Goal: Transaction & Acquisition: Register for event/course

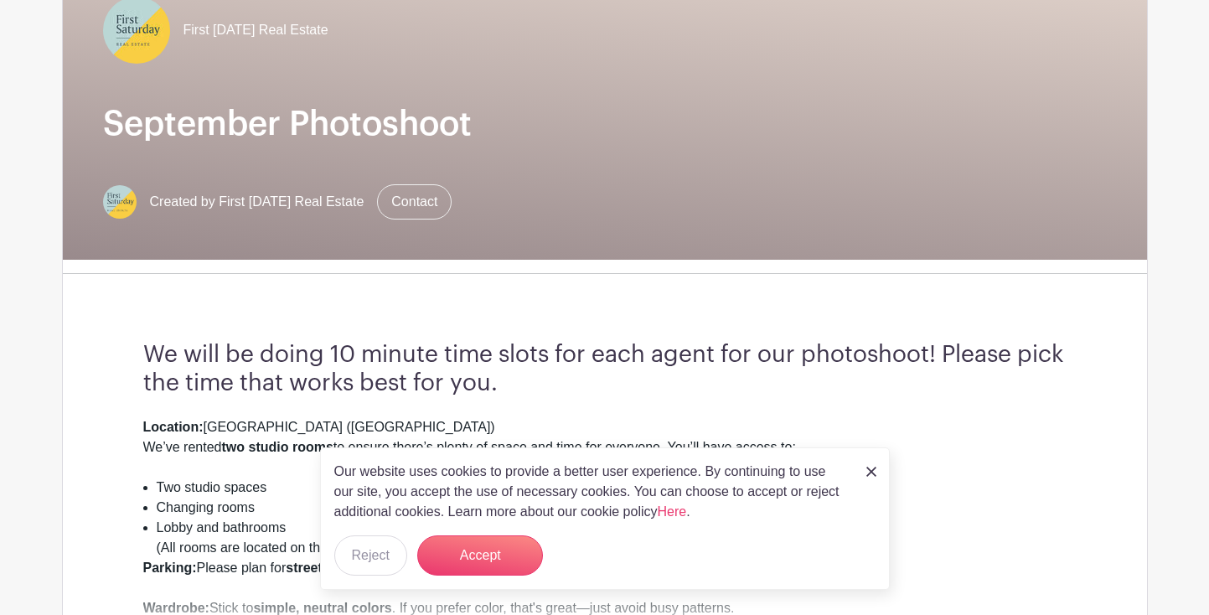
scroll to position [179, 0]
click at [479, 575] on button "Accept" at bounding box center [480, 556] width 126 height 40
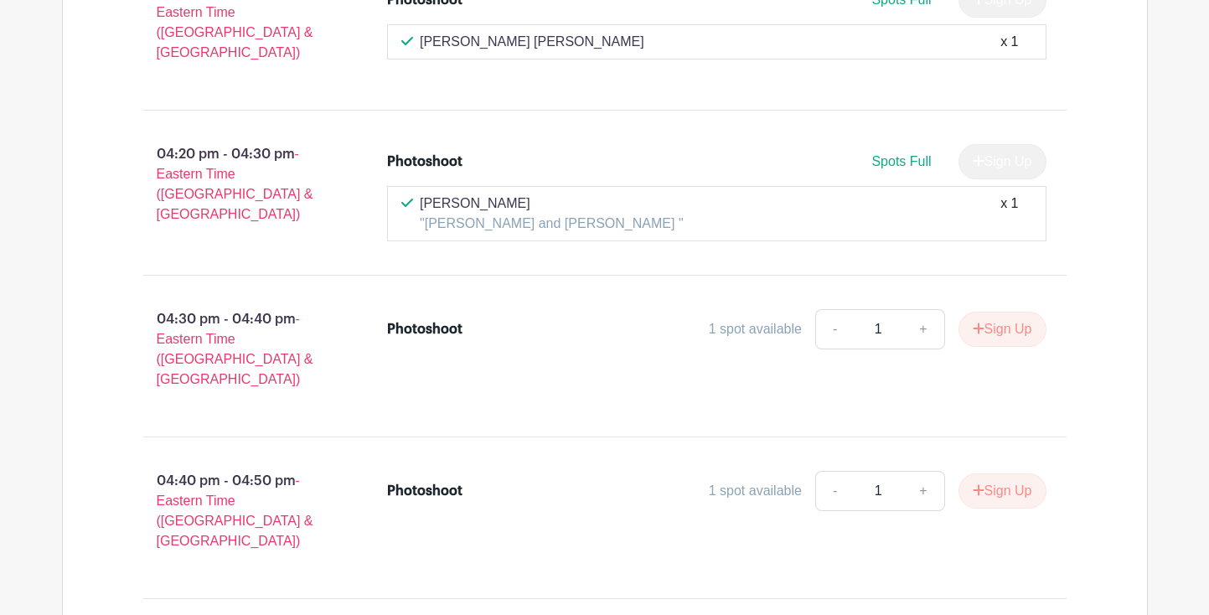
scroll to position [2406, 0]
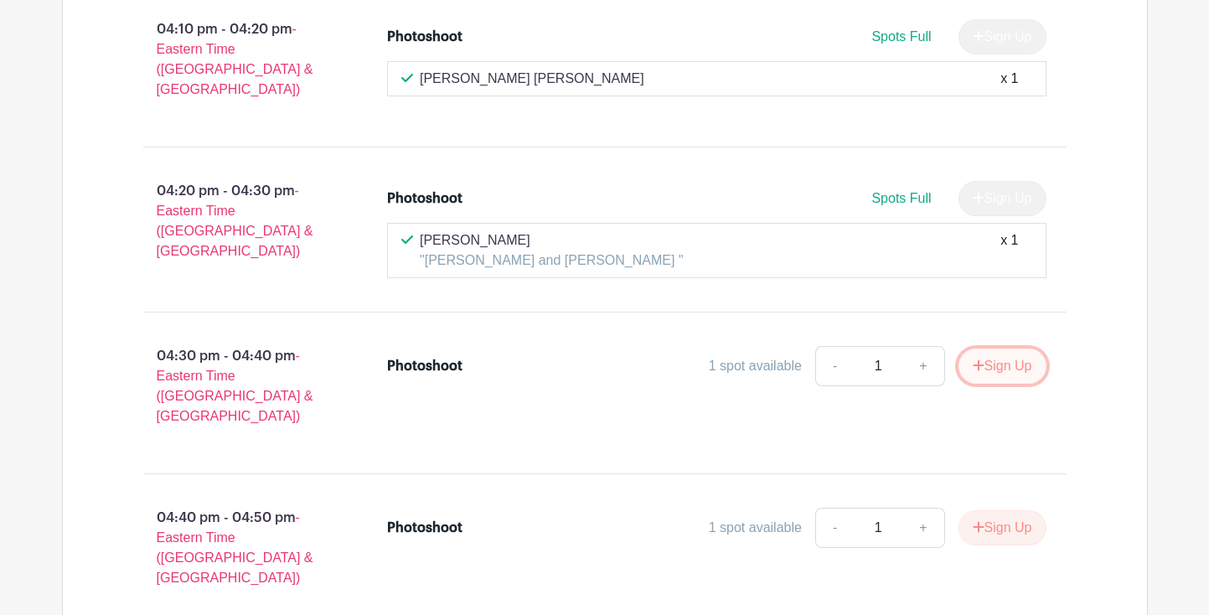
click at [992, 349] on button "Sign Up" at bounding box center [1003, 366] width 88 height 35
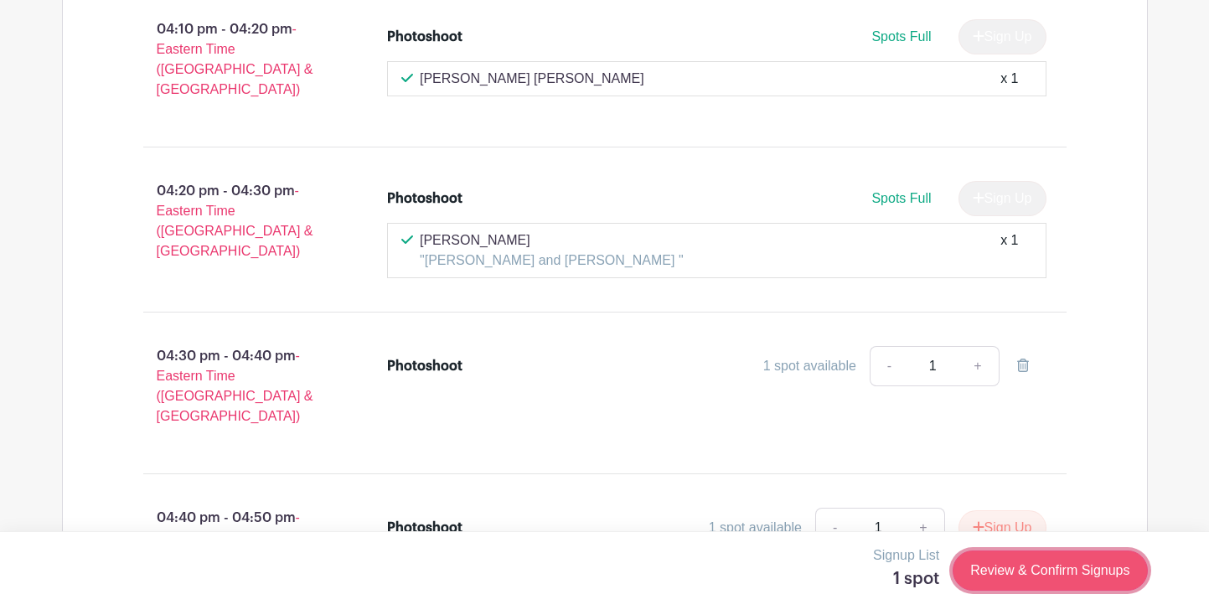
click at [1018, 563] on link "Review & Confirm Signups" at bounding box center [1050, 571] width 194 height 40
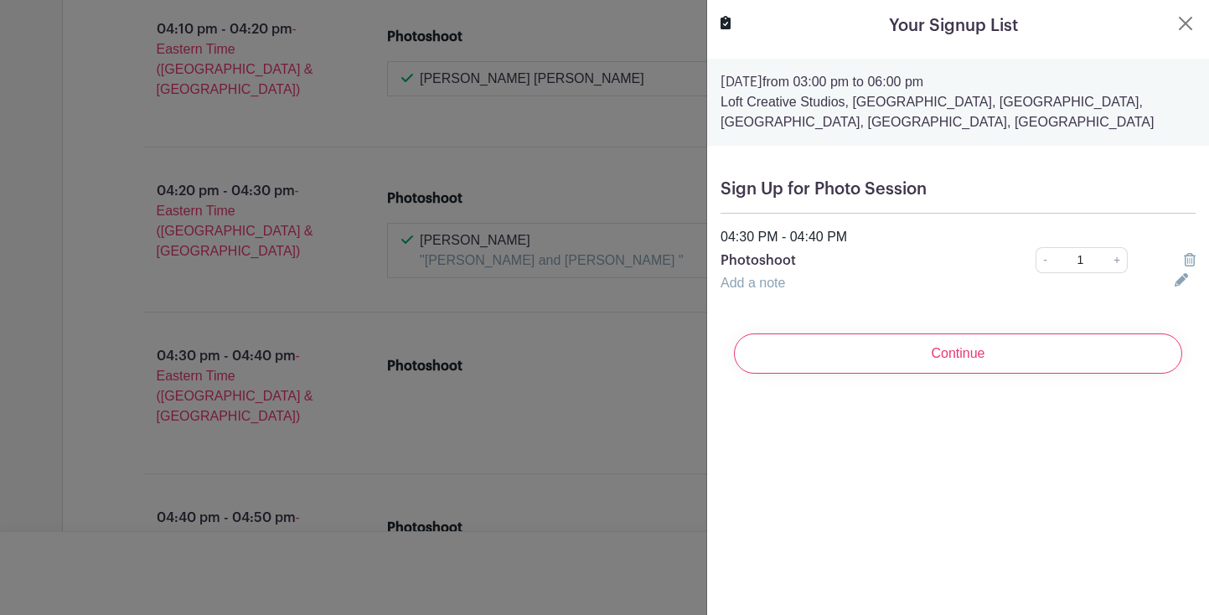
click at [790, 293] on div "Add a note" at bounding box center [938, 283] width 454 height 20
click at [785, 280] on link "Add a note" at bounding box center [753, 283] width 65 height 14
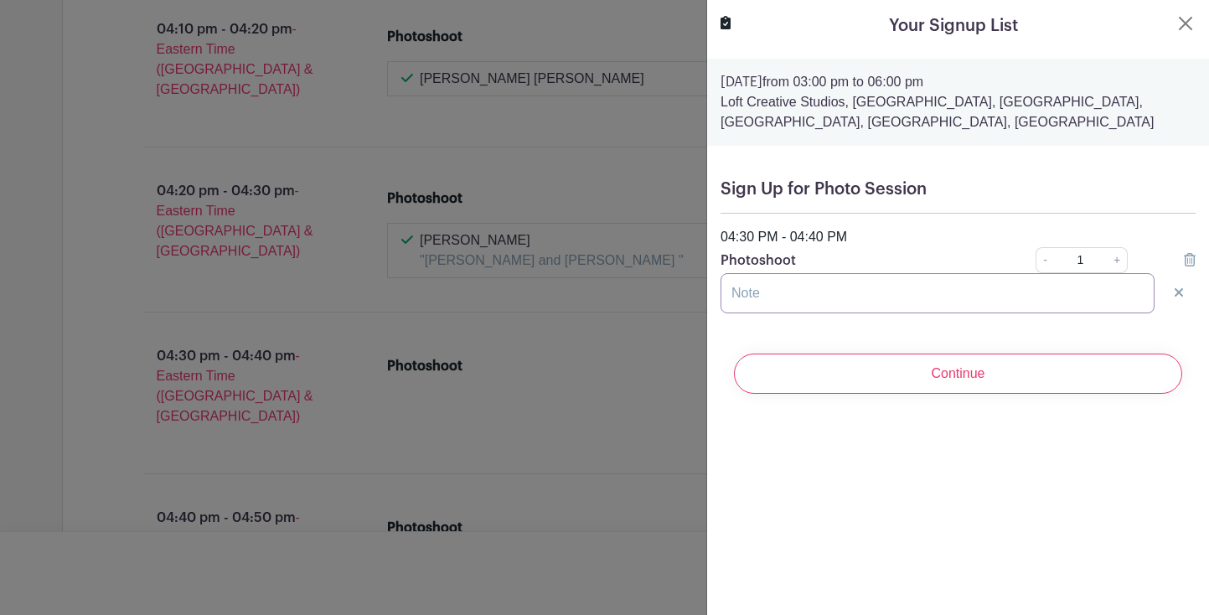
click at [774, 293] on input "text" at bounding box center [938, 293] width 434 height 40
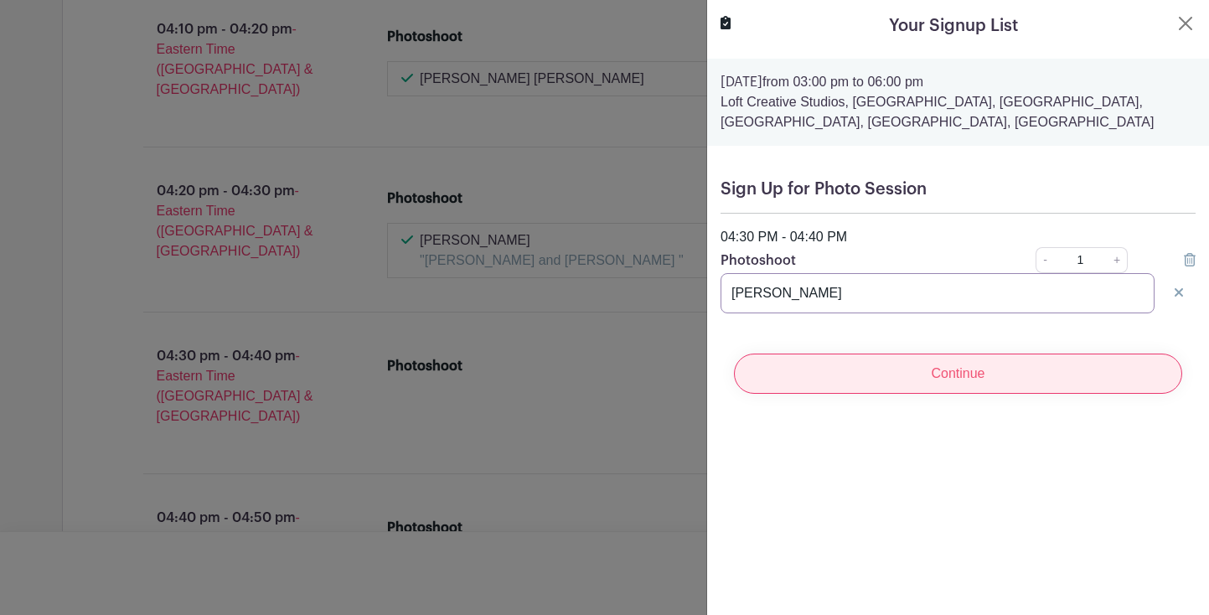
type input "[PERSON_NAME]"
click at [943, 380] on input "Continue" at bounding box center [958, 374] width 448 height 40
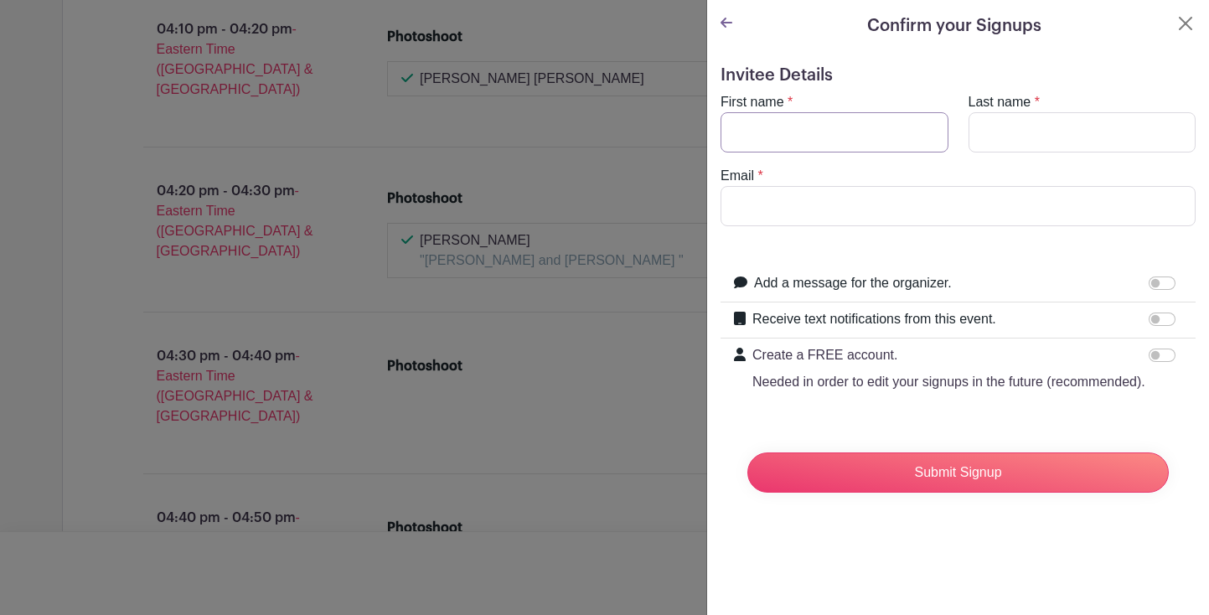
click at [829, 150] on input "First name" at bounding box center [835, 132] width 228 height 40
type input "[PERSON_NAME]"
type input "[PERSON_NAME][EMAIL_ADDRESS][PERSON_NAME][DOMAIN_NAME]"
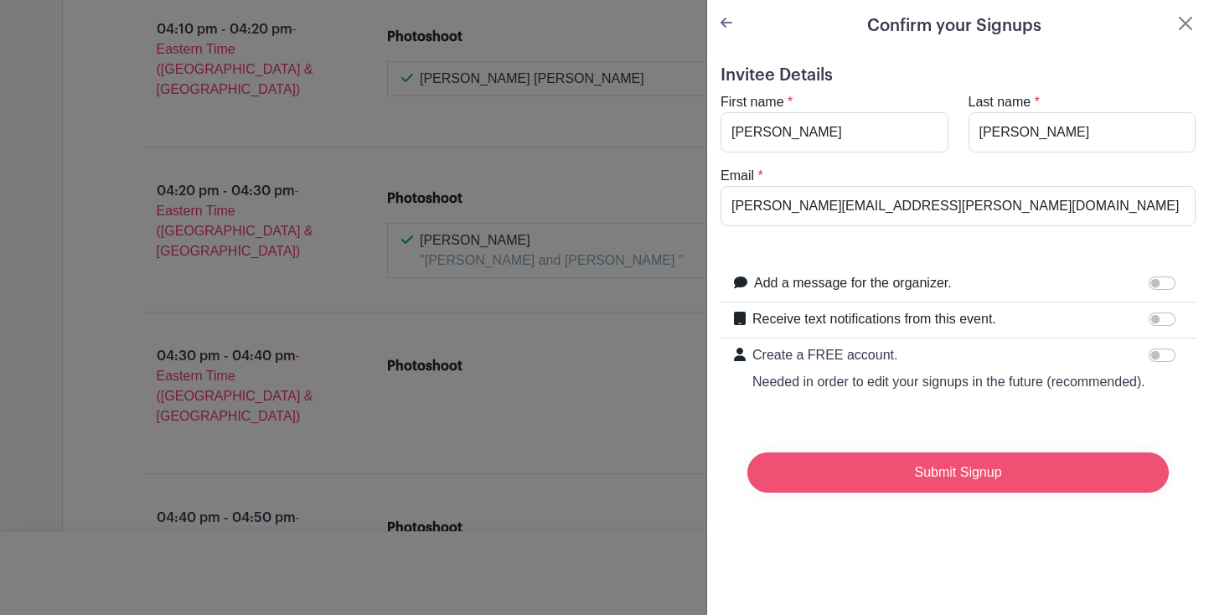
click at [898, 470] on input "Submit Signup" at bounding box center [959, 473] width 422 height 40
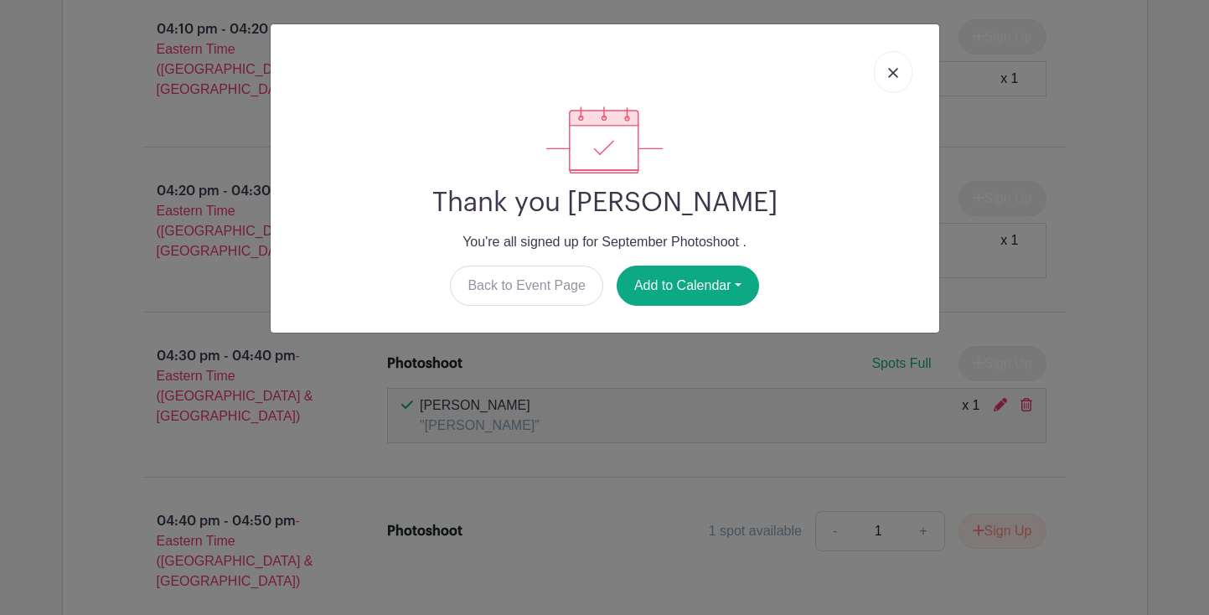
click at [884, 70] on link at bounding box center [893, 72] width 39 height 42
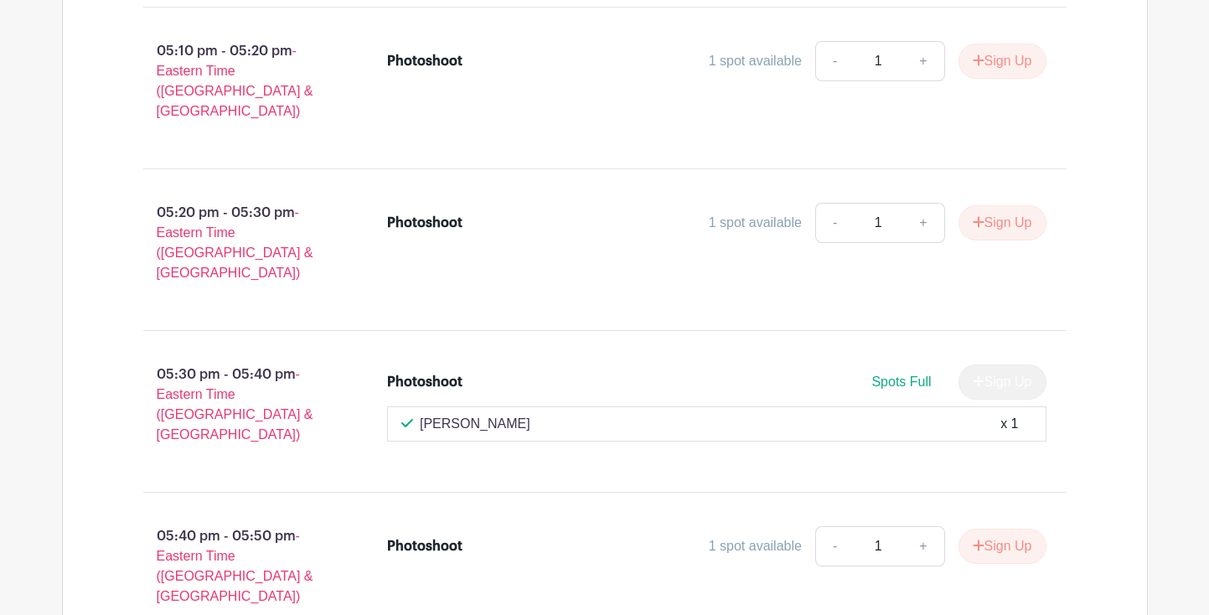
scroll to position [3427, 0]
